Goal: Task Accomplishment & Management: Use online tool/utility

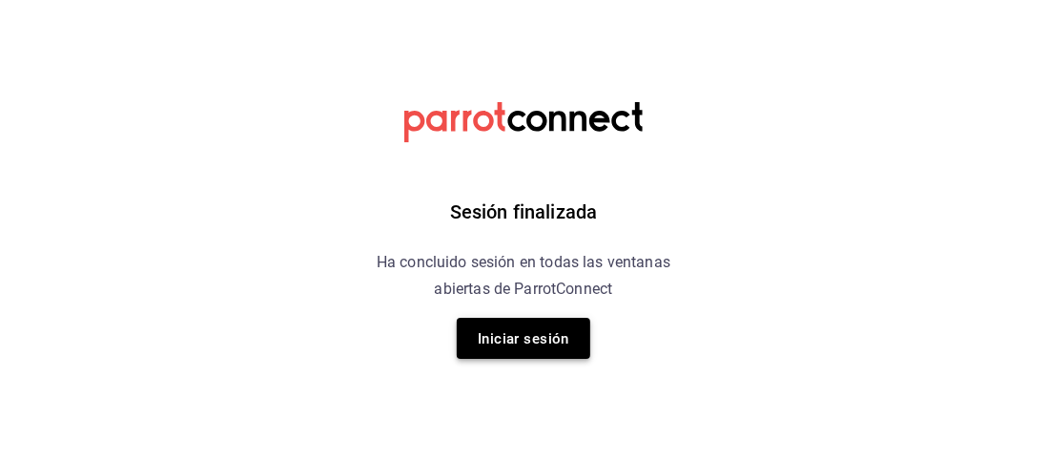
click at [507, 345] on font "Iniciar sesión" at bounding box center [524, 338] width 92 height 17
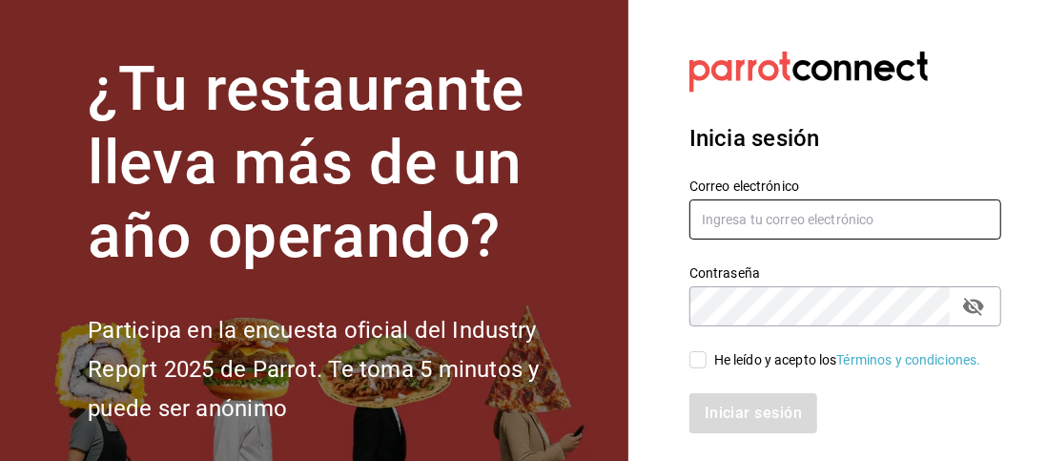
type input "[PERSON_NAME][EMAIL_ADDRESS][DOMAIN_NAME]"
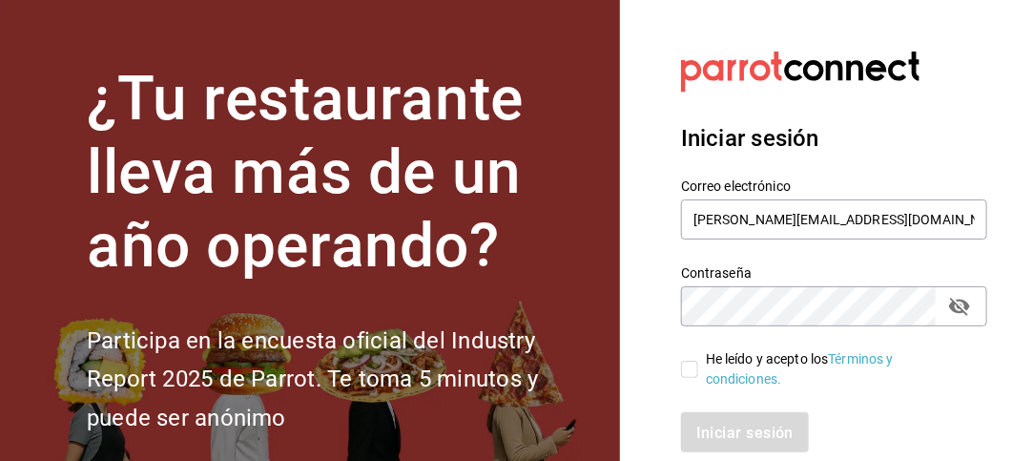
click at [687, 372] on input "He leído y acepto los Términos y condiciones." at bounding box center [689, 369] width 17 height 17
checkbox input "true"
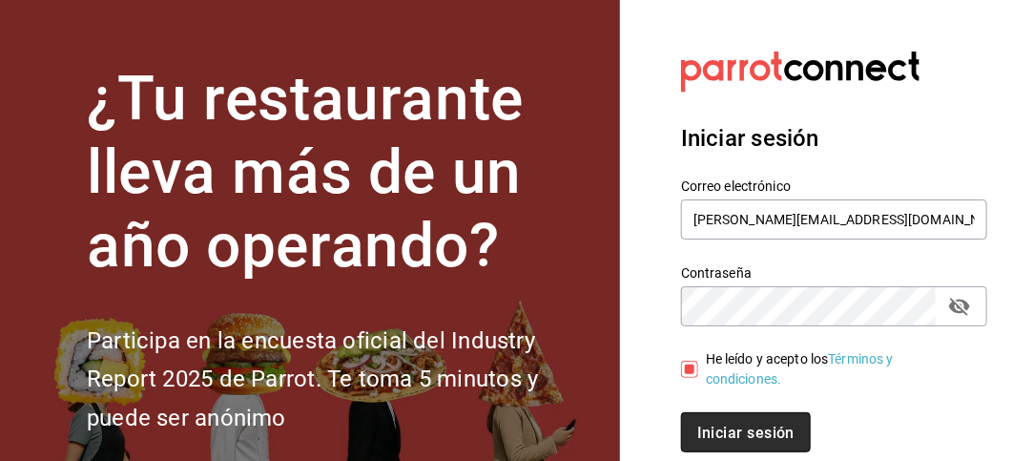
click at [731, 427] on font "Iniciar sesión" at bounding box center [745, 432] width 97 height 18
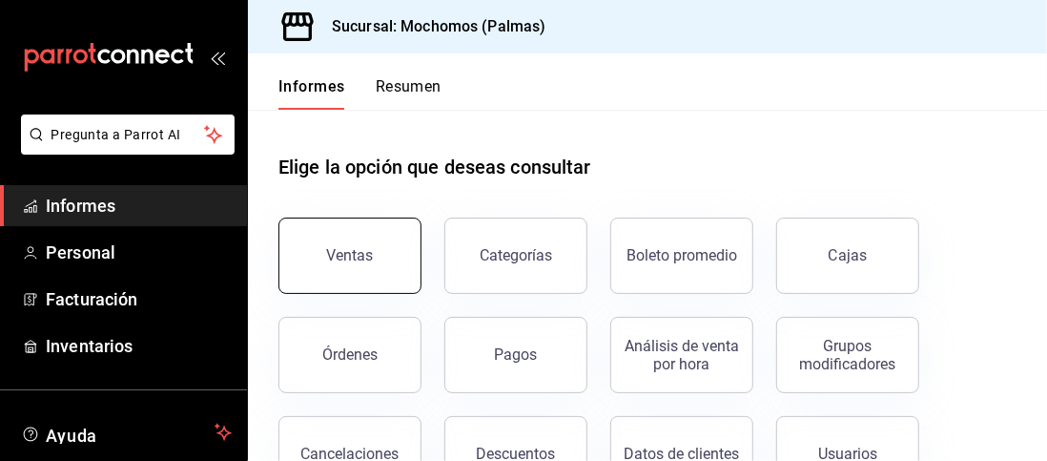
click at [347, 260] on font "Ventas" at bounding box center [350, 255] width 47 height 18
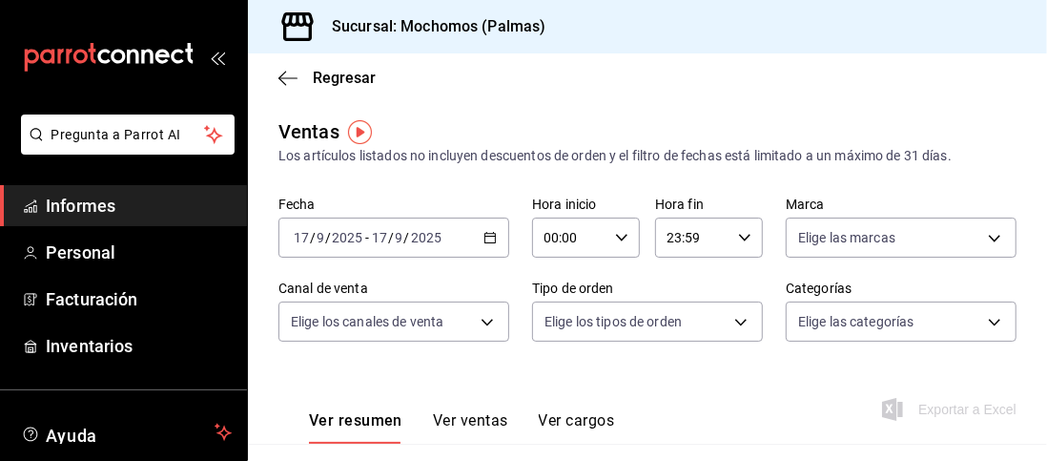
click at [433, 238] on input "2025" at bounding box center [426, 237] width 32 height 15
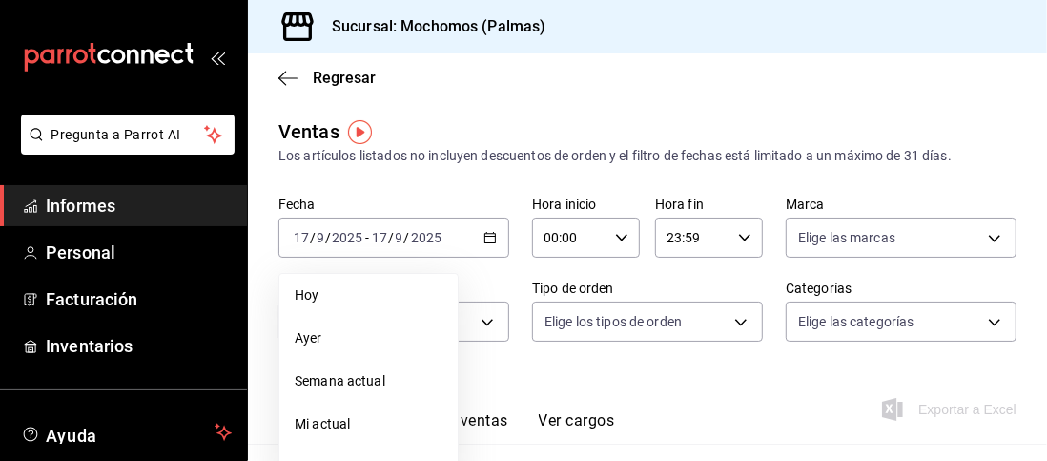
click at [616, 236] on \(Stroke\) "button" at bounding box center [621, 237] width 11 height 7
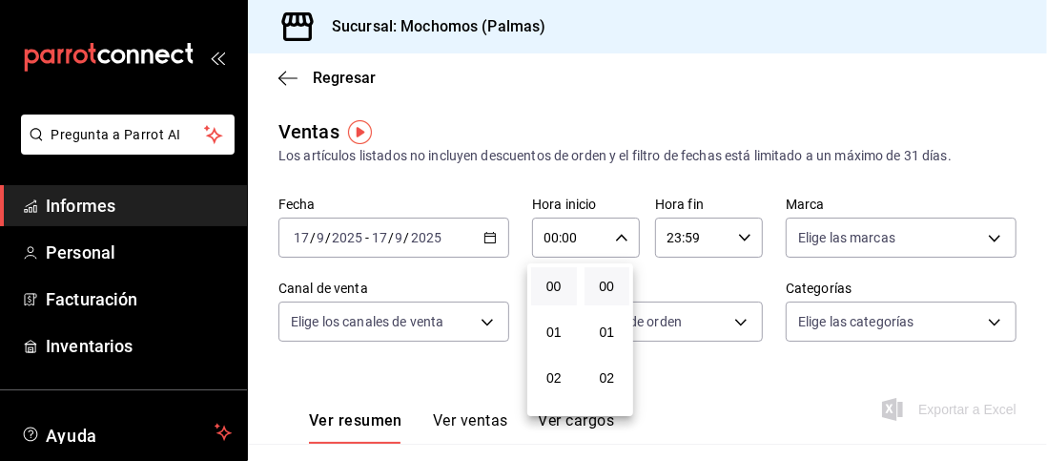
click at [487, 233] on div at bounding box center [523, 230] width 1047 height 461
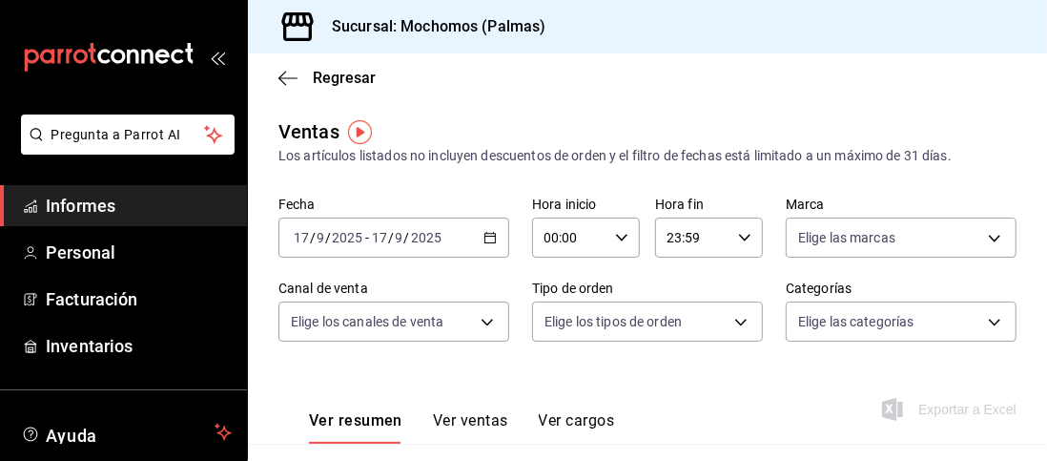
click at [487, 239] on icon "button" at bounding box center [490, 237] width 13 height 13
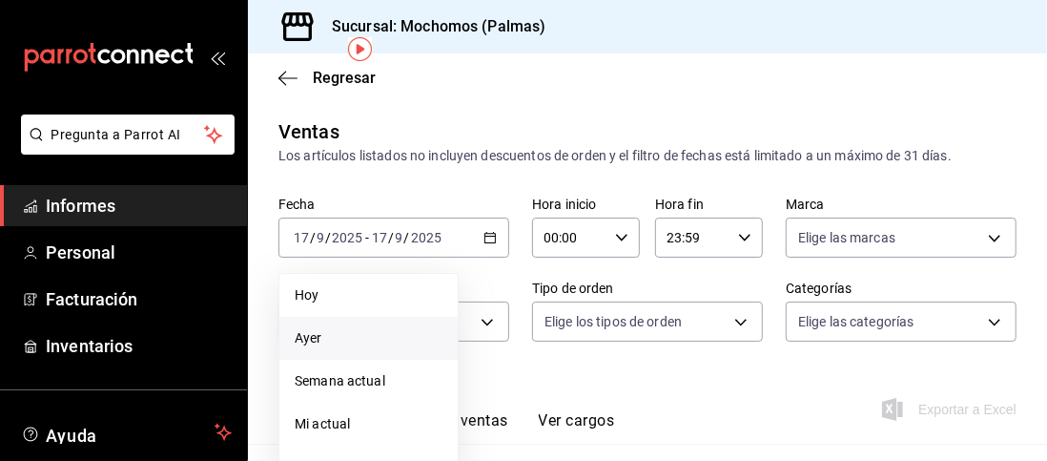
scroll to position [120, 0]
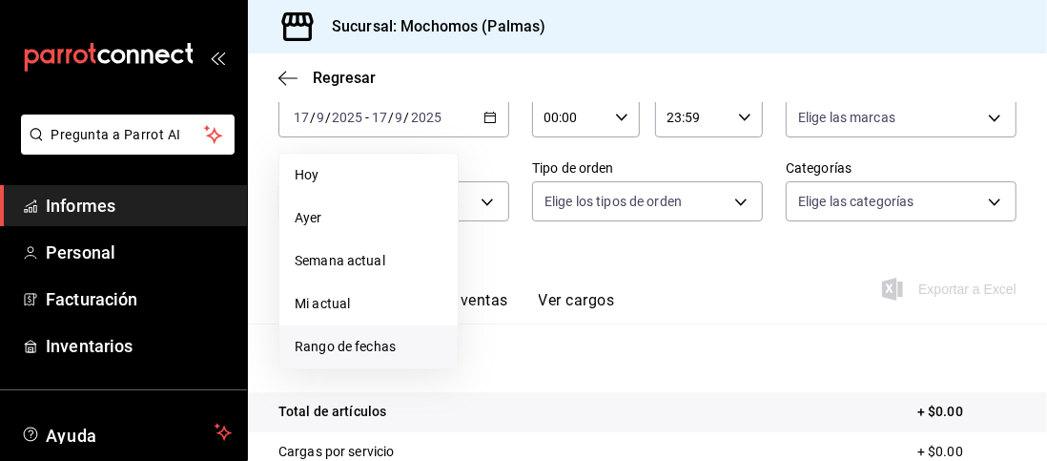
click at [351, 345] on font "Rango de fechas" at bounding box center [345, 346] width 101 height 15
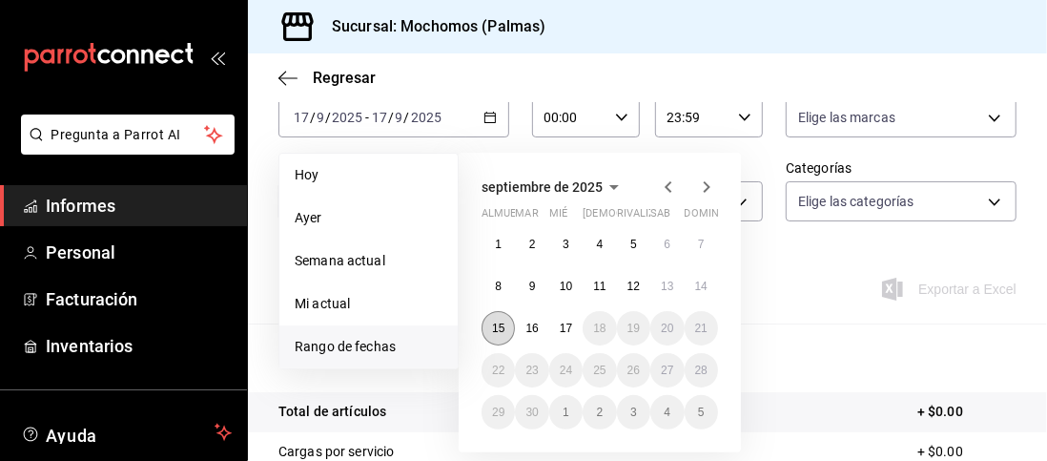
click at [497, 326] on font "15" at bounding box center [498, 327] width 12 height 13
drag, startPoint x: 497, startPoint y: 326, endPoint x: 580, endPoint y: 331, distance: 83.1
click at [580, 331] on div "1 2 3 4 5 6 7 8 9 10 11 12 13 14 15 16 17 18 19 20 21 22 23 24 25 26 27 28 29 3…" at bounding box center [600, 328] width 237 height 202
click at [568, 331] on font "17" at bounding box center [566, 327] width 12 height 13
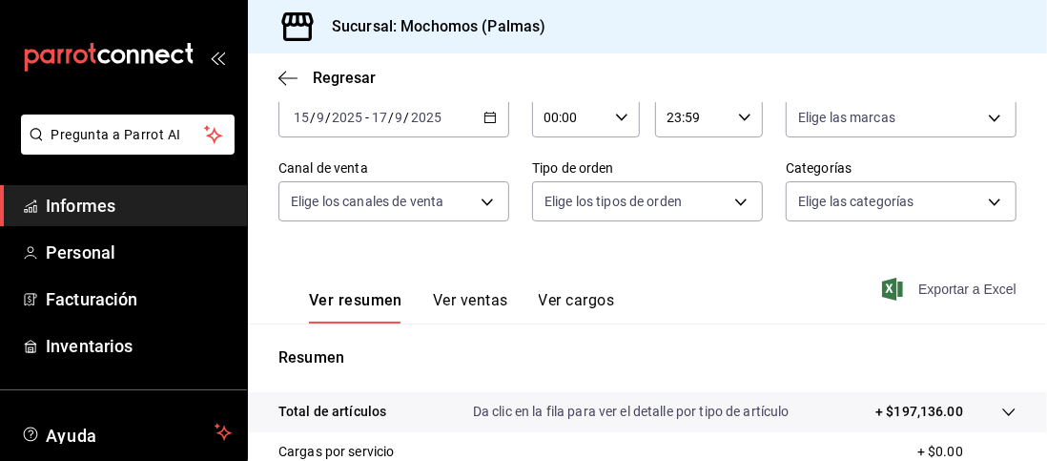
click at [944, 280] on span "Exportar a Excel" at bounding box center [951, 289] width 131 height 23
